Goal: Task Accomplishment & Management: Manage account settings

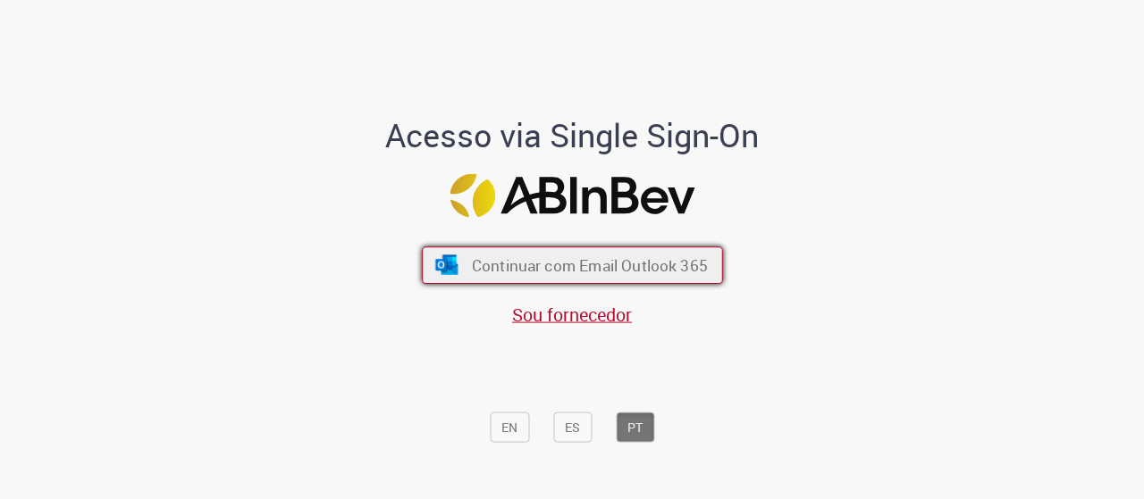
click at [573, 263] on span "Continuar com Email Outlook 365" at bounding box center [589, 265] width 236 height 21
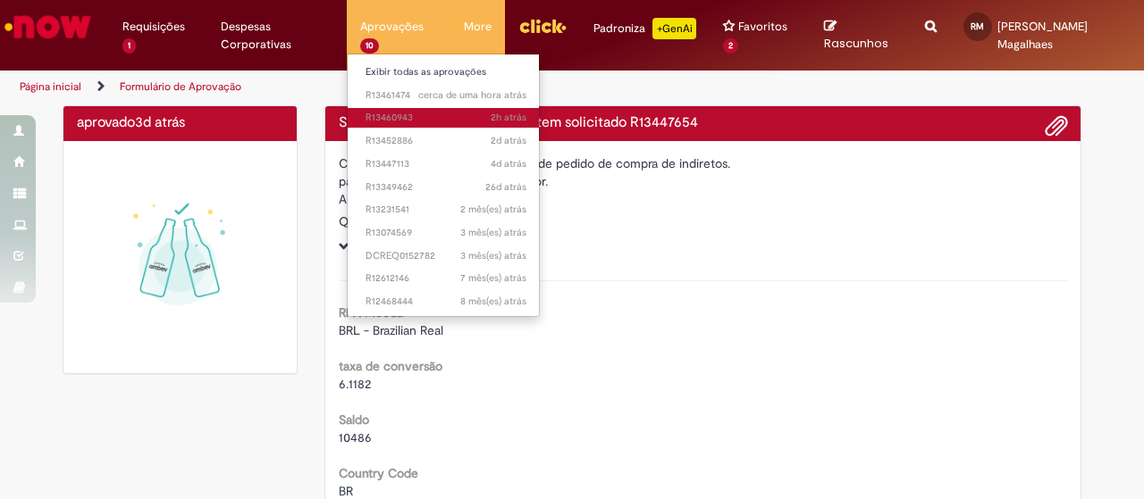
click at [418, 119] on span "2h atrás 2 horas atrás R13460943" at bounding box center [445, 118] width 161 height 14
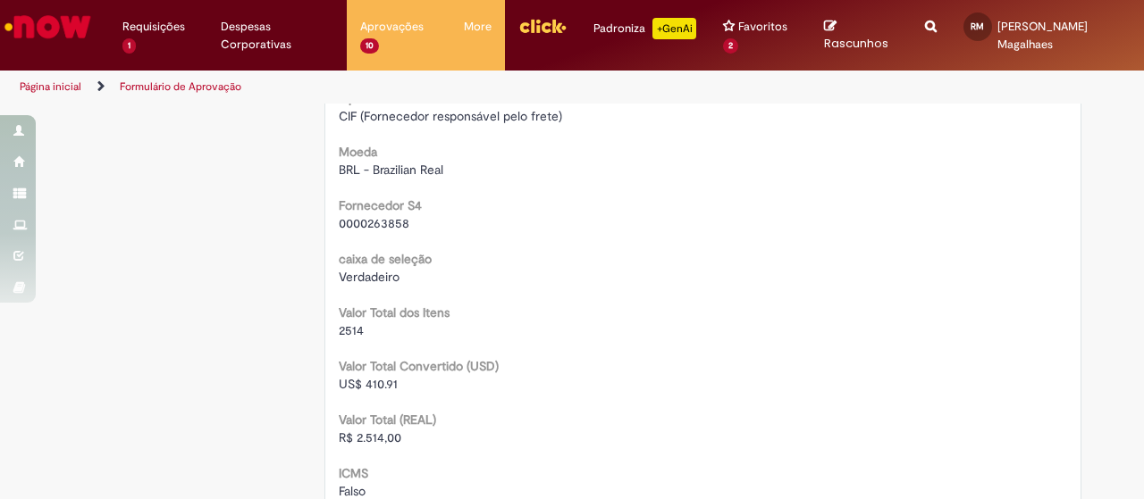
scroll to position [1647, 0]
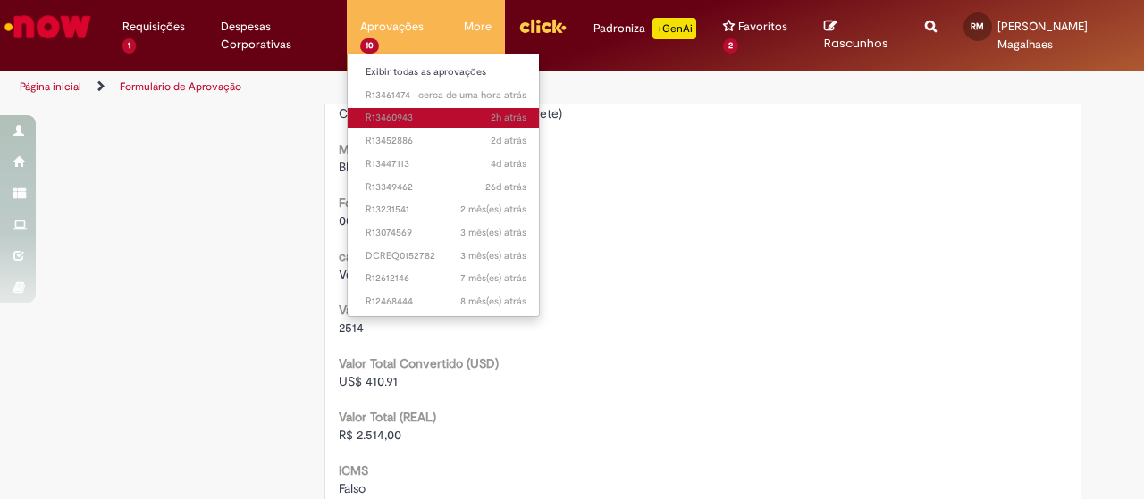
click at [407, 121] on span "2h atrás 2 horas atrás R13460943" at bounding box center [445, 118] width 161 height 14
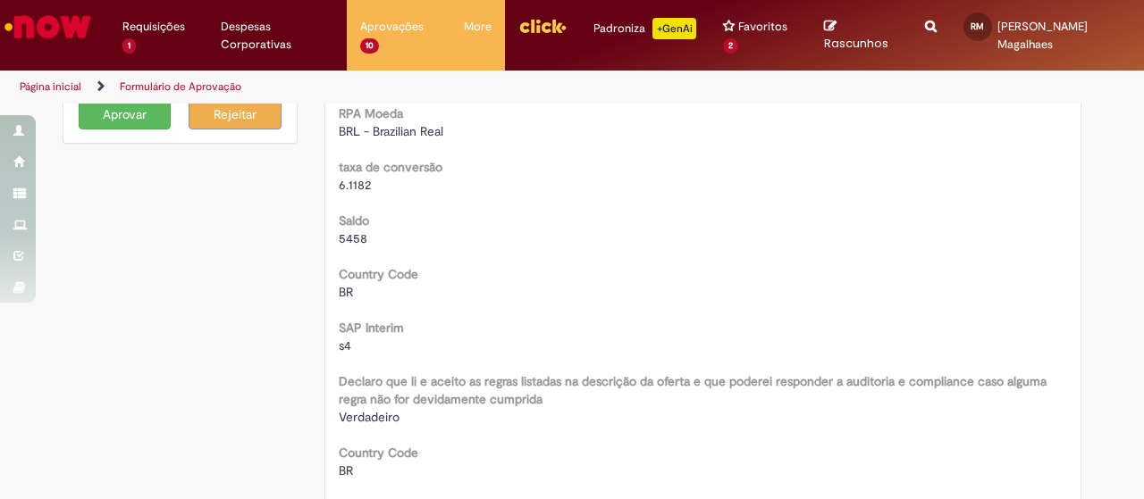
scroll to position [0, 0]
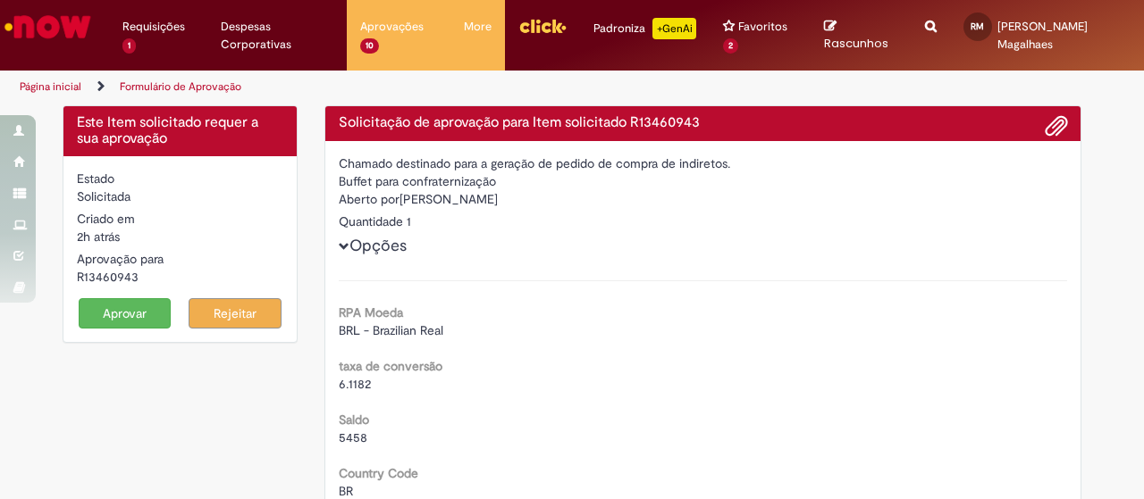
click at [123, 309] on button "Aprovar" at bounding box center [125, 313] width 93 height 30
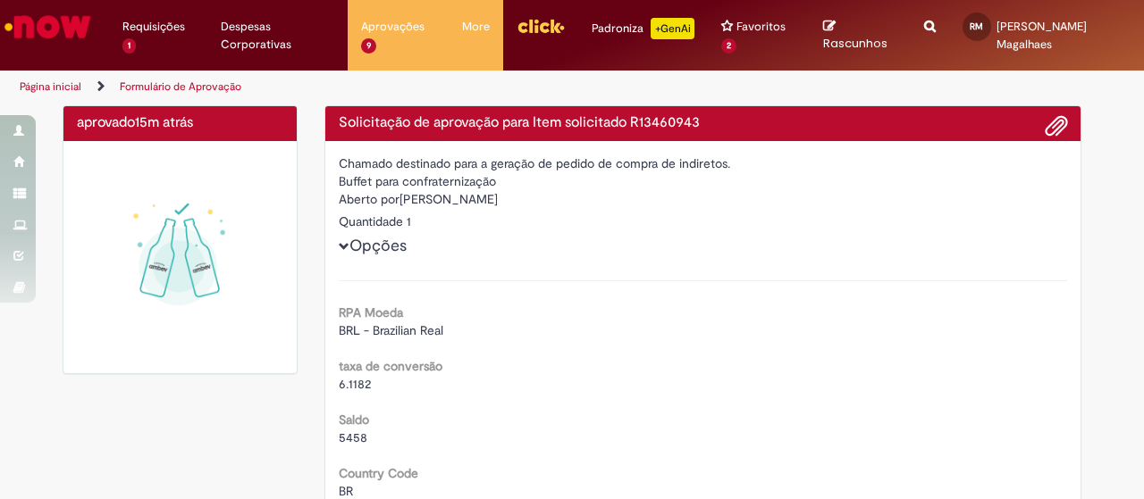
click at [43, 35] on img "Ir para a Homepage" at bounding box center [48, 27] width 92 height 36
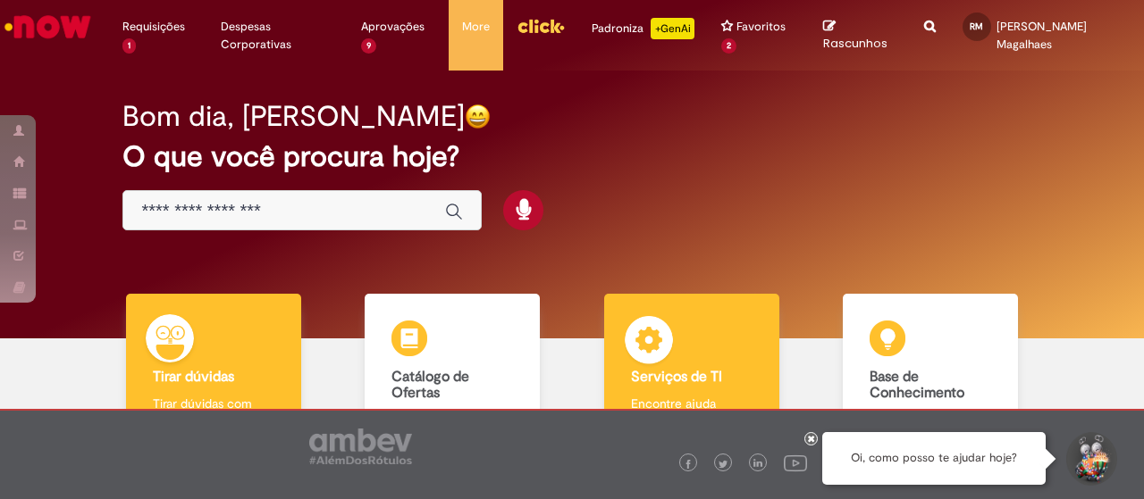
click at [746, 343] on div "Serviços de TI Serviços de TI Encontre ajuda" at bounding box center [691, 371] width 175 height 155
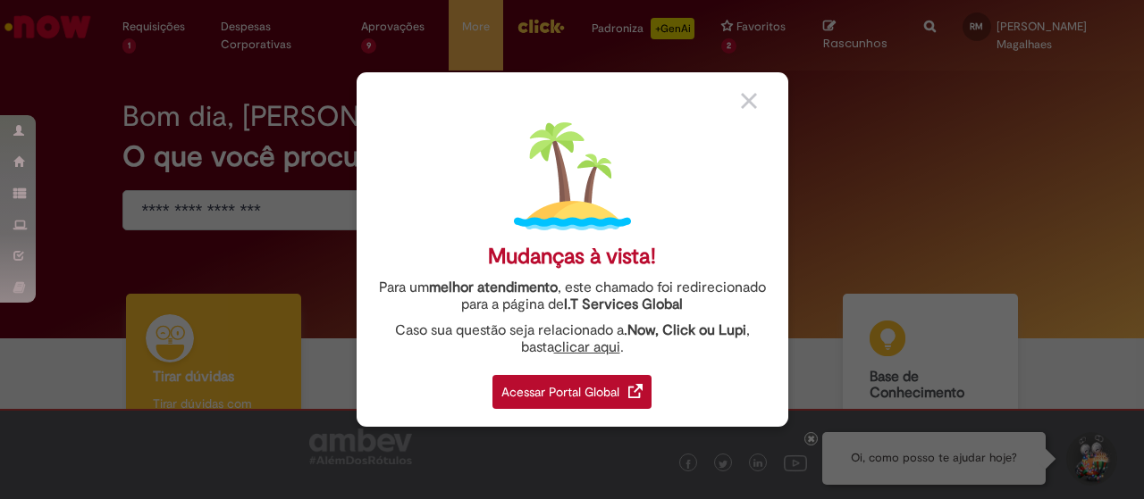
click at [566, 392] on div "Acessar Portal Global" at bounding box center [571, 392] width 159 height 34
